Goal: Transaction & Acquisition: Download file/media

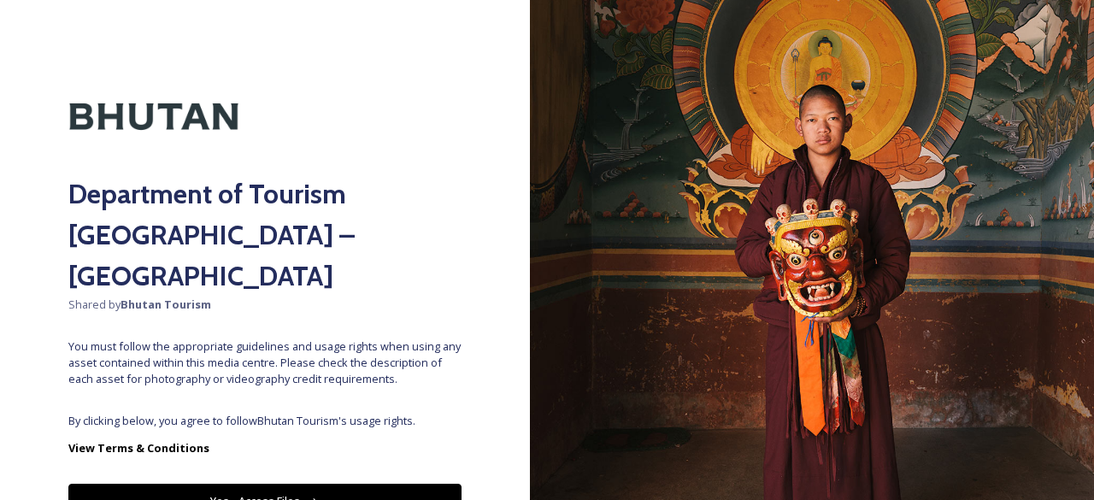
click at [318, 484] on button "Yes - Access Files" at bounding box center [264, 501] width 393 height 35
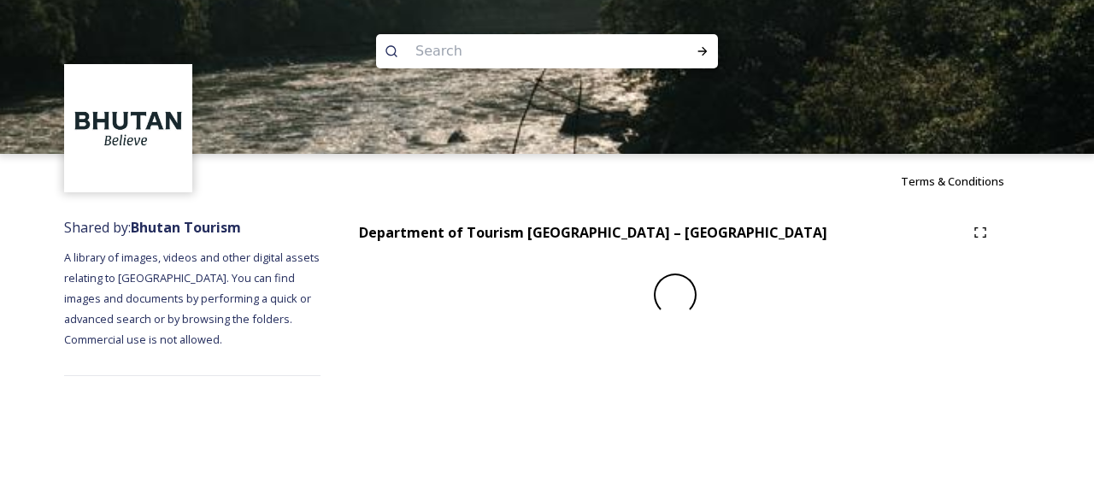
click at [295, 462] on div "Terms & Conditions Shared by: Bhutan Tourism A library of images, videos and ot…" at bounding box center [547, 250] width 1094 height 500
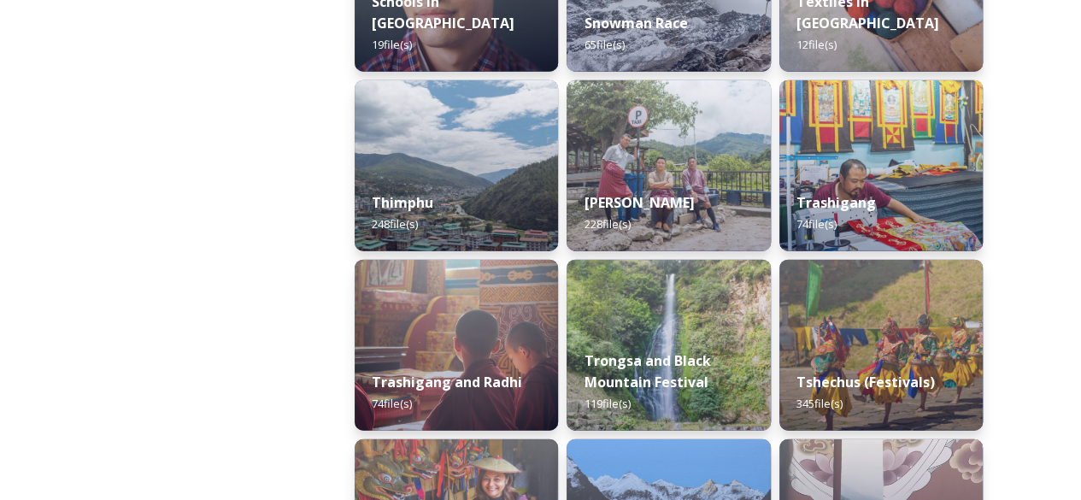
scroll to position [1999, 0]
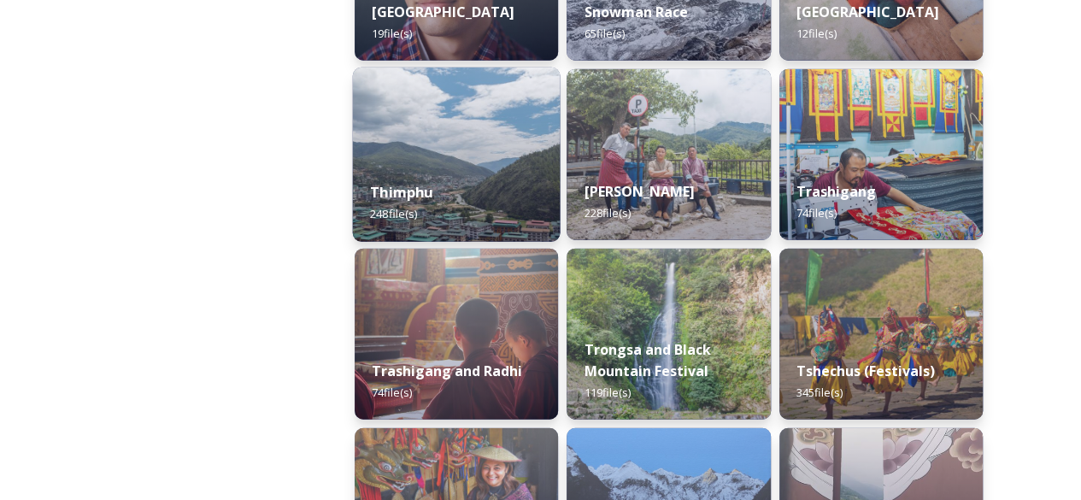
click at [473, 170] on div "Thimphu 248 file(s)" at bounding box center [457, 203] width 208 height 78
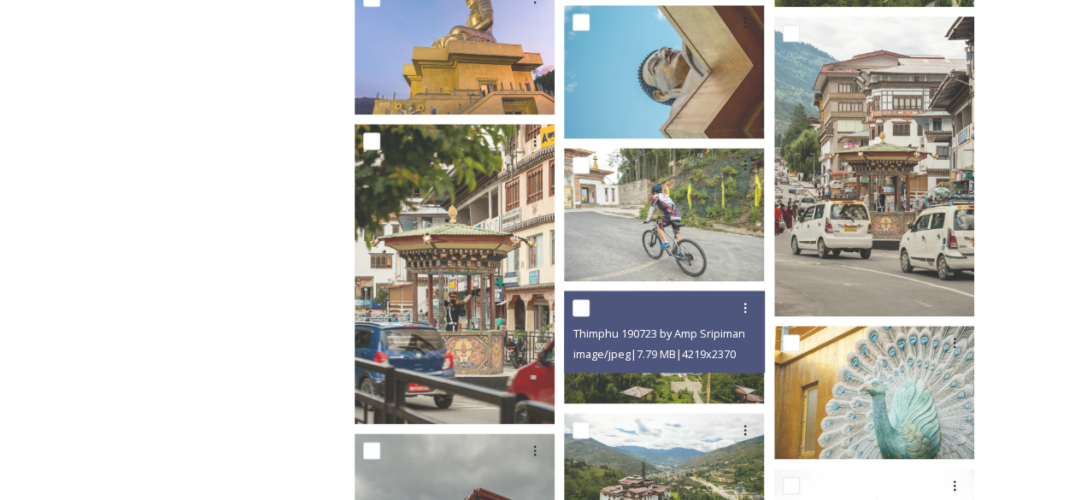
scroll to position [1052, 0]
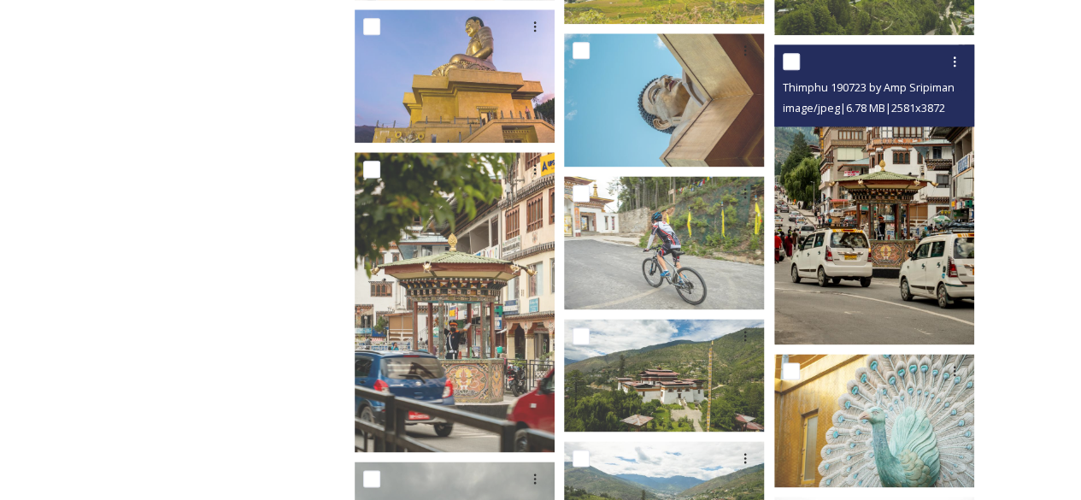
click at [817, 245] on img at bounding box center [874, 194] width 200 height 300
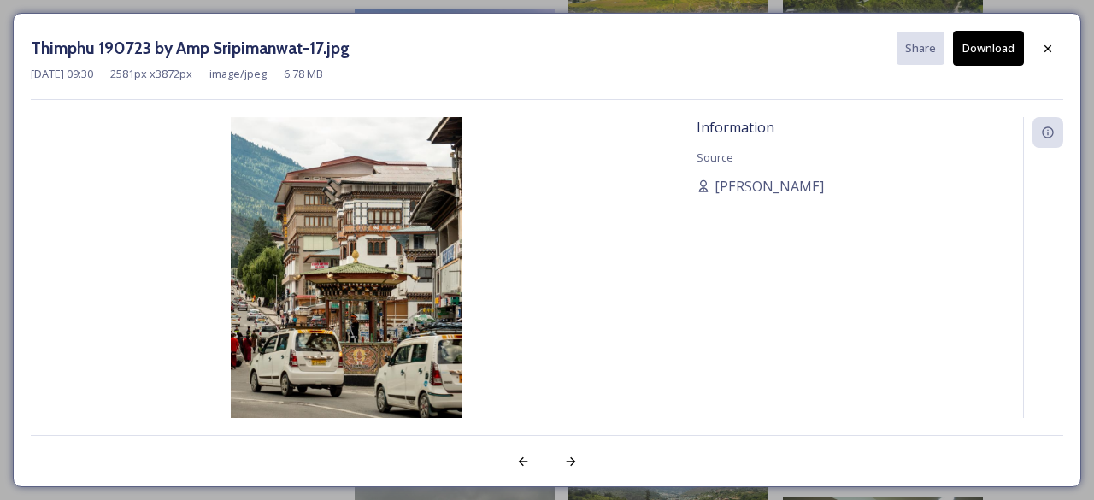
click at [987, 50] on button "Download" at bounding box center [988, 48] width 71 height 35
click at [1046, 47] on icon at bounding box center [1048, 49] width 14 height 14
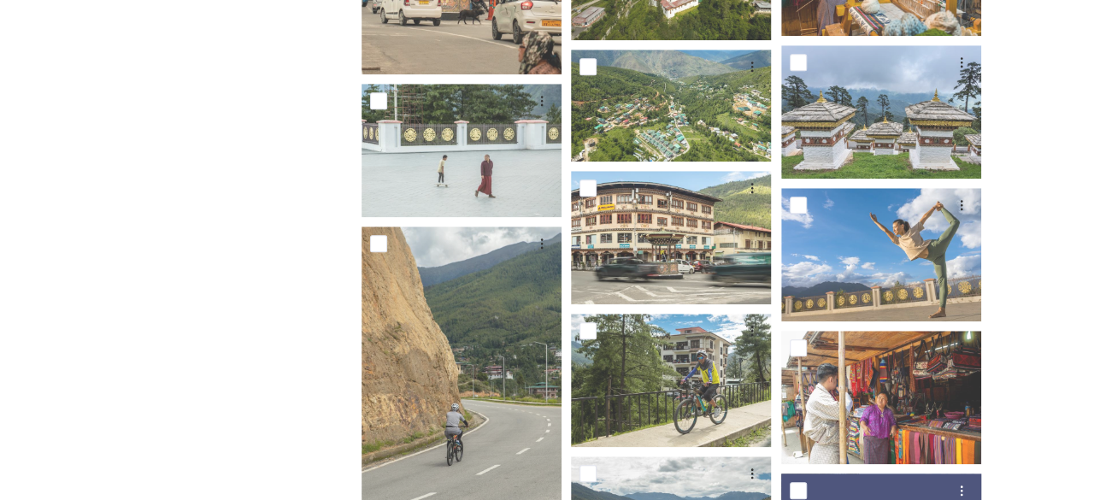
scroll to position [7157, 0]
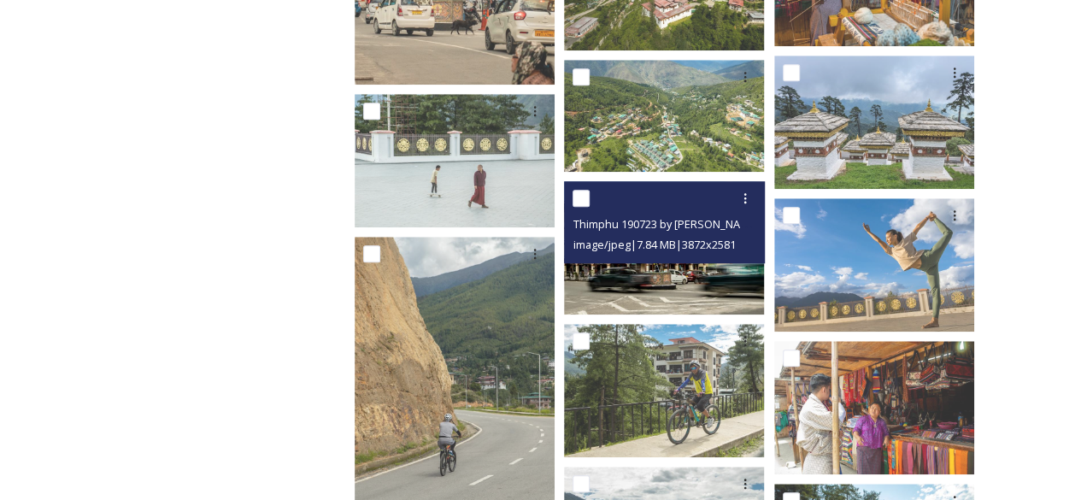
click at [665, 273] on img at bounding box center [664, 247] width 200 height 133
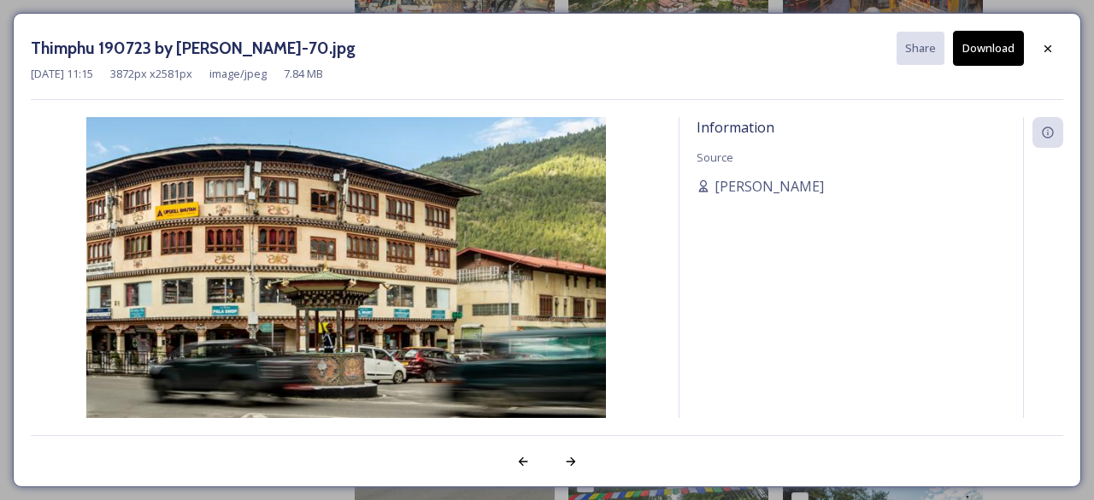
click at [990, 44] on button "Download" at bounding box center [988, 48] width 71 height 35
